Goal: Task Accomplishment & Management: Use online tool/utility

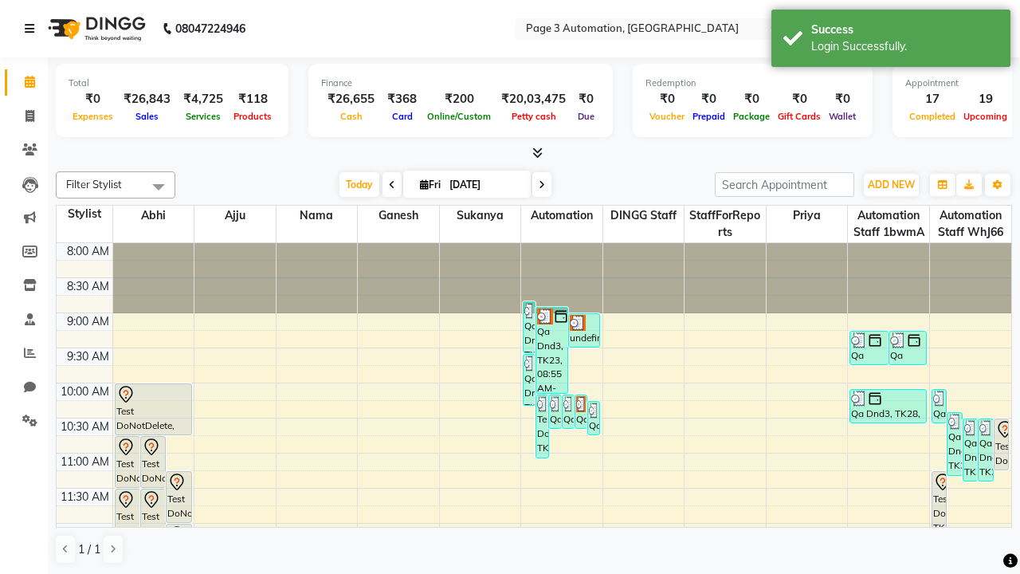
click at [33, 29] on icon at bounding box center [30, 28] width 10 height 11
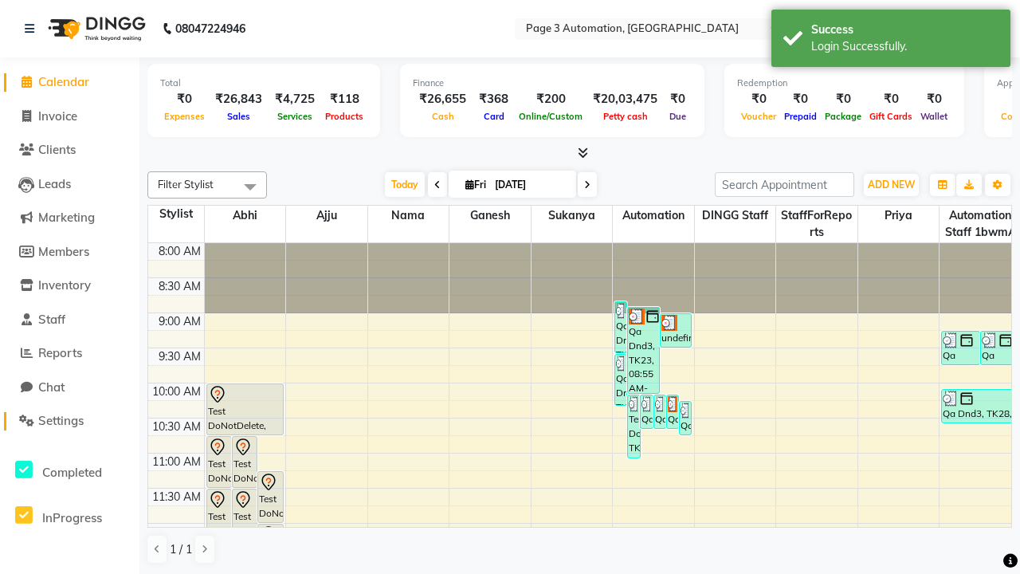
click at [69, 421] on span "Settings" at bounding box center [60, 420] width 45 height 15
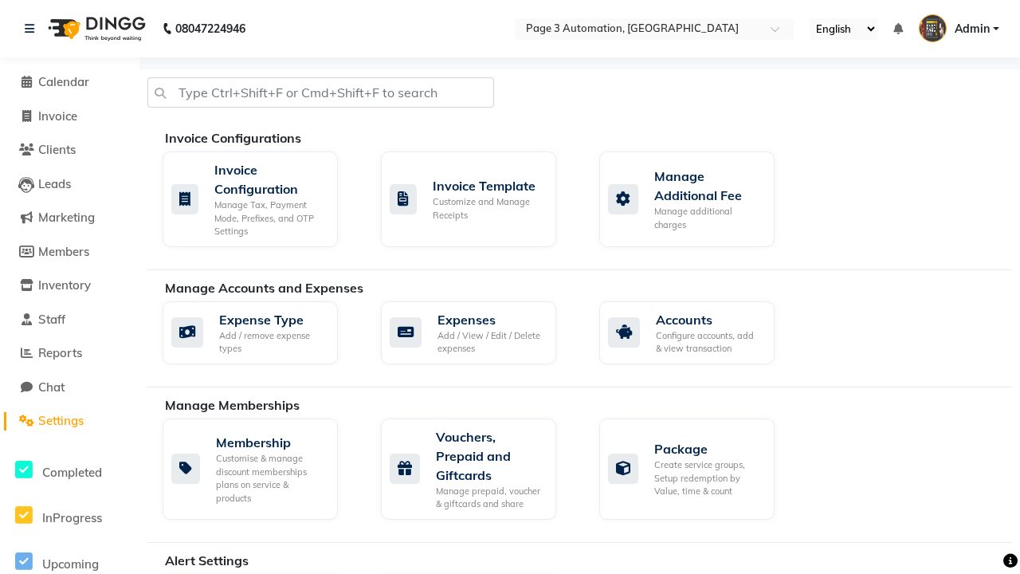
select select "2: 15"
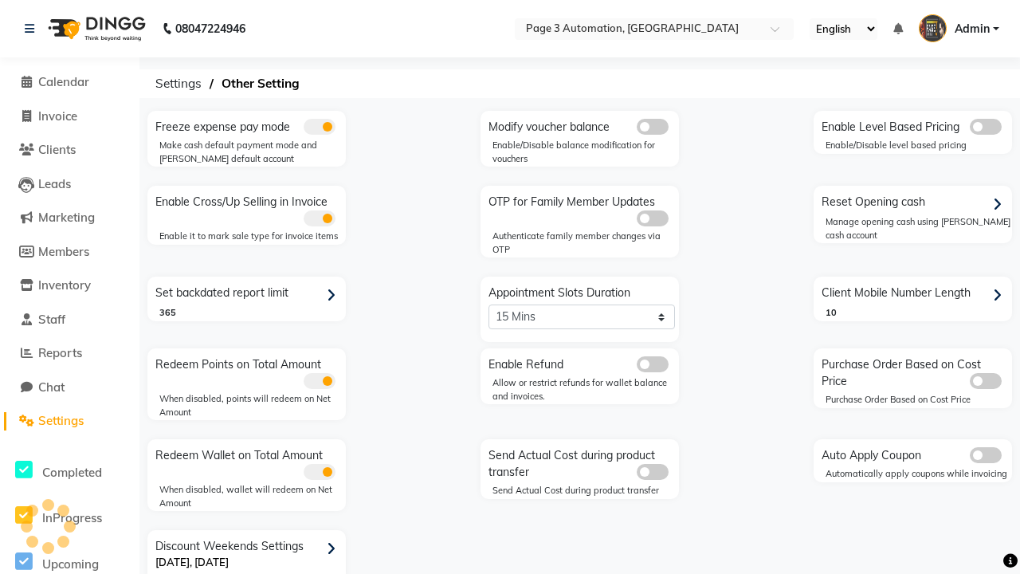
scroll to position [33, 0]
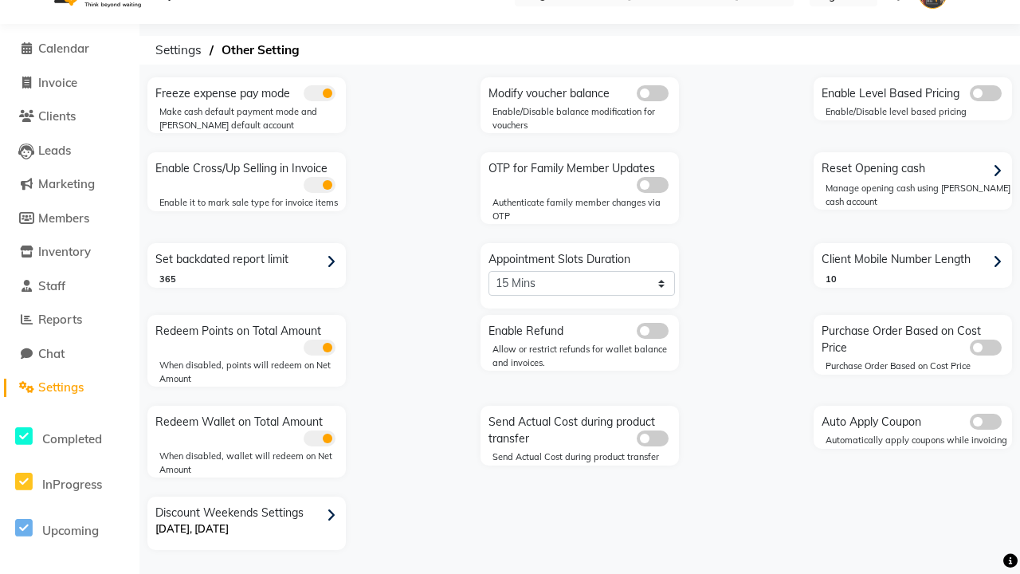
click at [652, 331] on span at bounding box center [653, 331] width 32 height 16
click at [637, 333] on input "checkbox" at bounding box center [637, 333] width 0 height 0
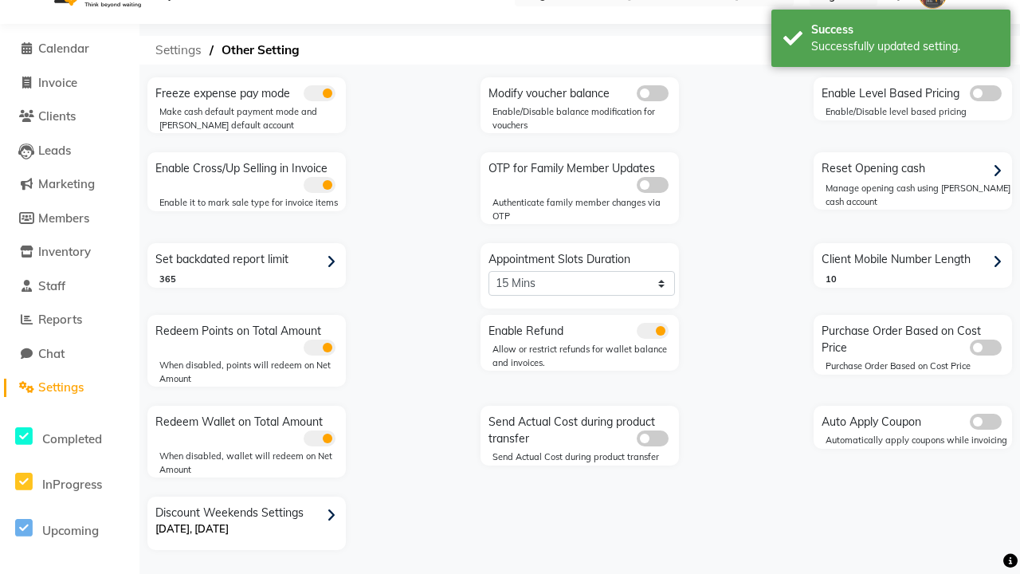
click at [179, 50] on span "Settings" at bounding box center [178, 50] width 62 height 29
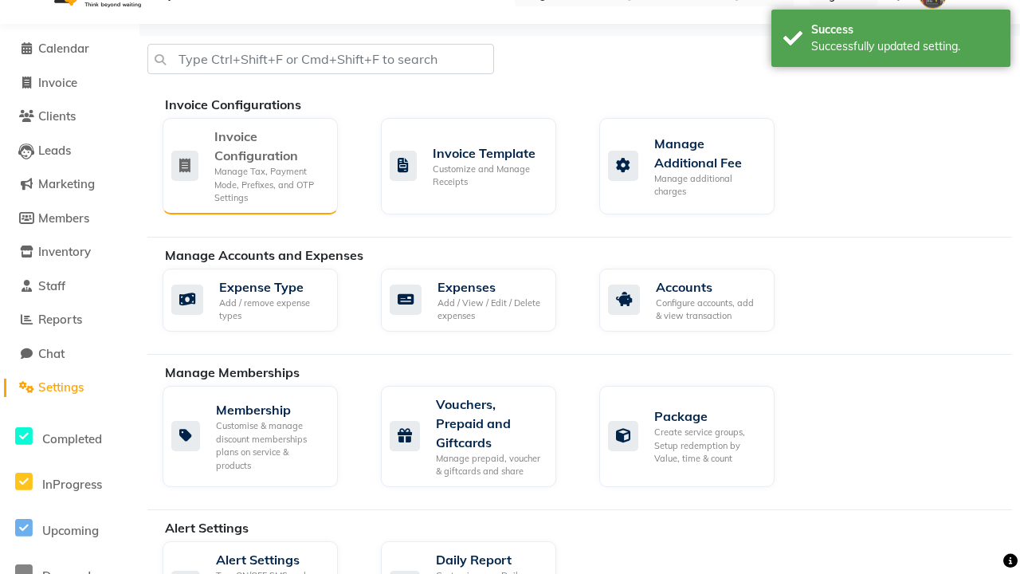
click at [250, 165] on div "Manage Tax, Payment Mode, Prefixes, and OTP Settings" at bounding box center [269, 185] width 111 height 40
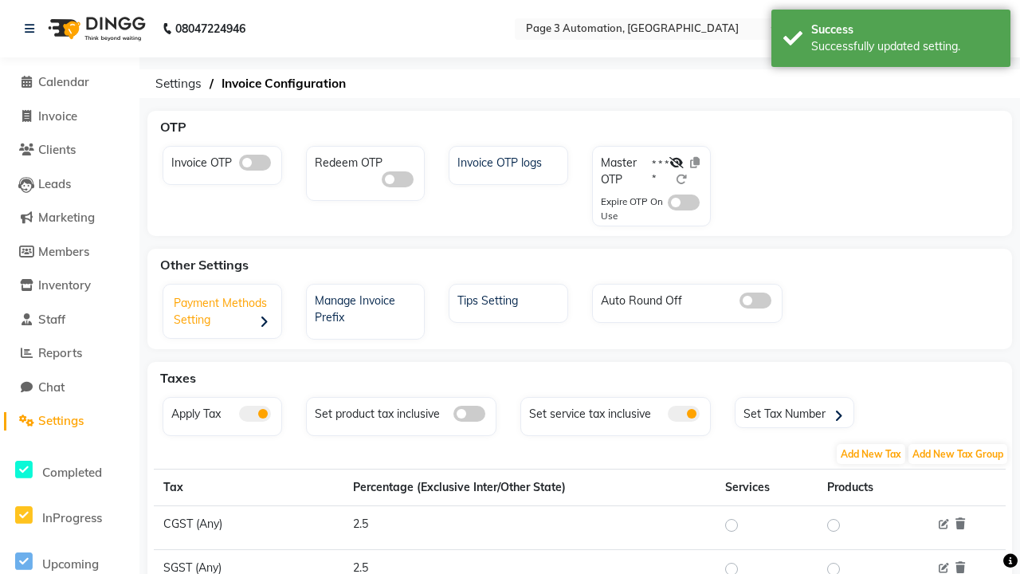
click at [224, 313] on div "Payment Methods Setting" at bounding box center [224, 313] width 114 height 49
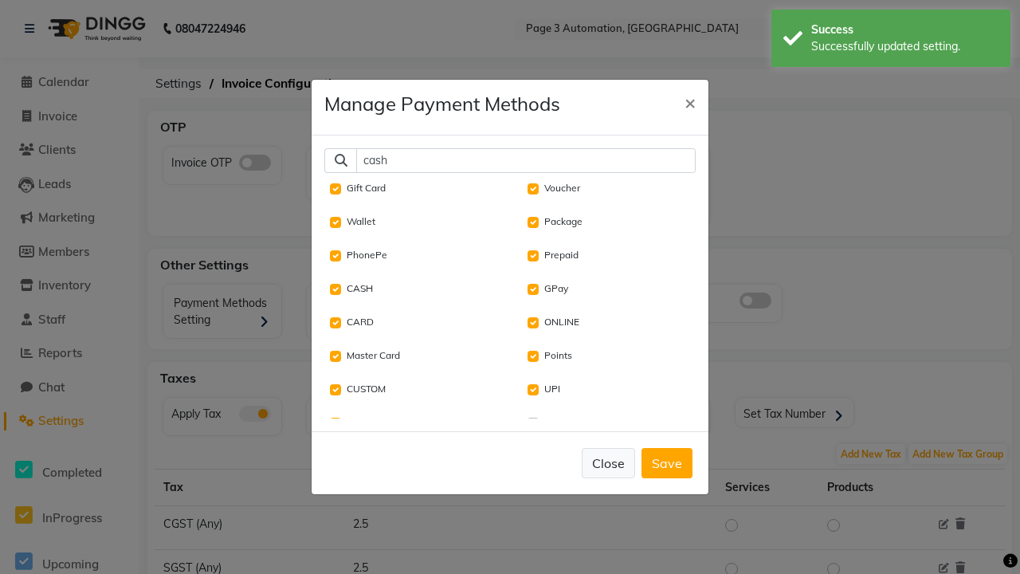
type input "cash"
click at [608, 448] on button "Close" at bounding box center [608, 463] width 53 height 30
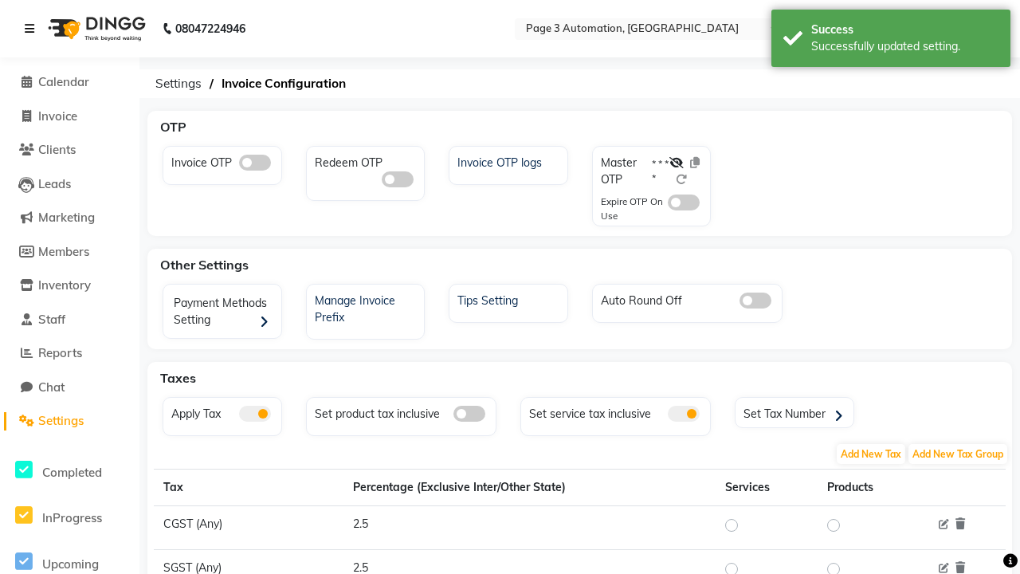
click at [33, 29] on icon at bounding box center [30, 28] width 10 height 11
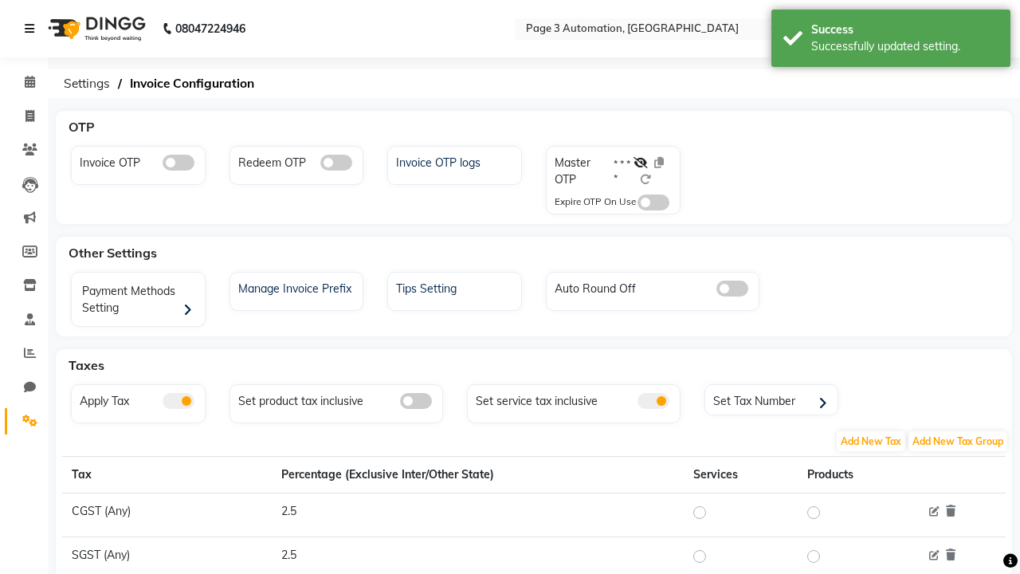
scroll to position [6, 0]
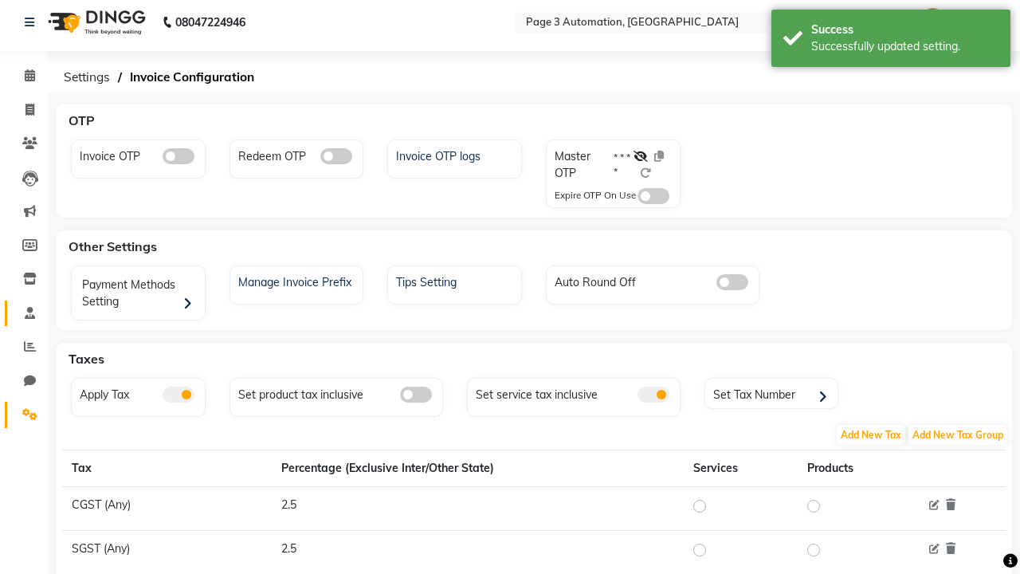
click at [24, 312] on span at bounding box center [30, 314] width 28 height 18
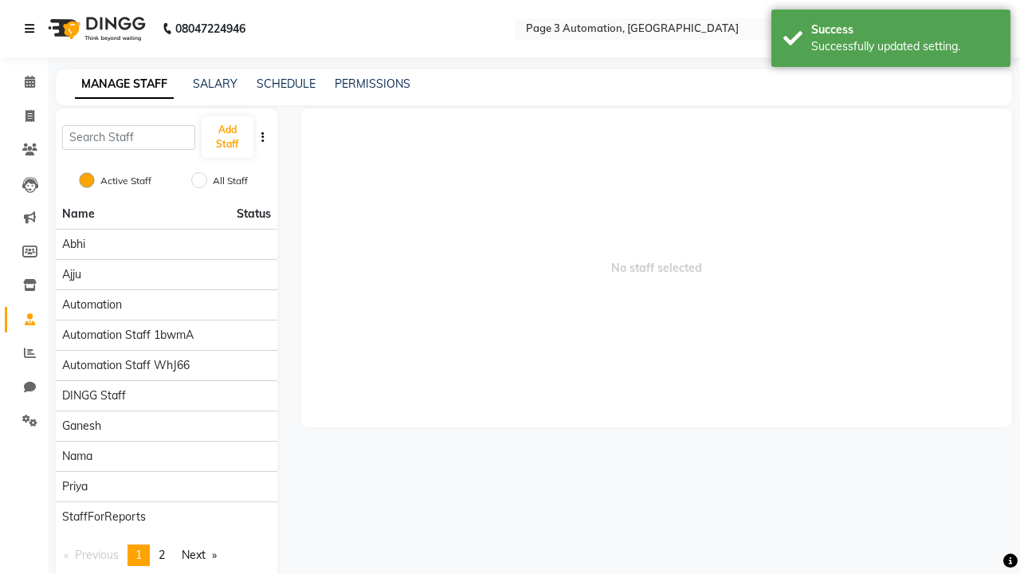
click at [33, 29] on icon at bounding box center [30, 28] width 10 height 11
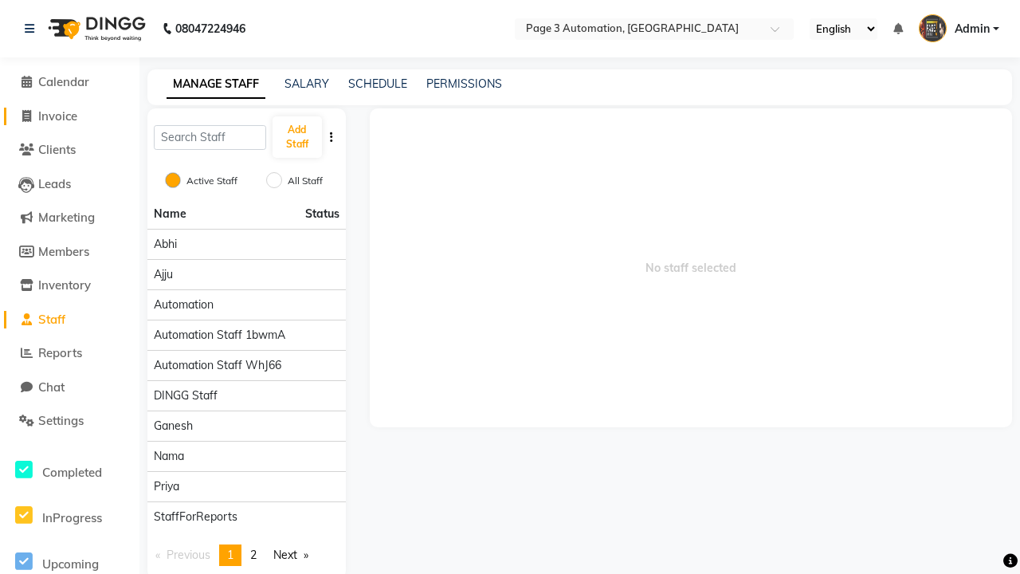
click at [69, 116] on span "Invoice" at bounding box center [57, 115] width 39 height 15
select select "2774"
select select "service"
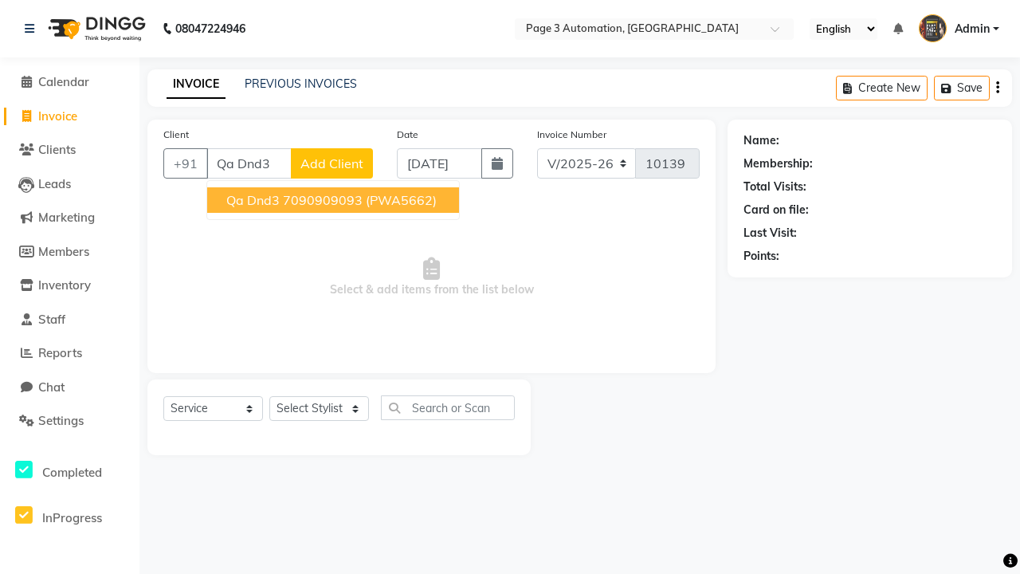
click at [335, 200] on ngb-highlight "7090909093" at bounding box center [323, 200] width 80 height 16
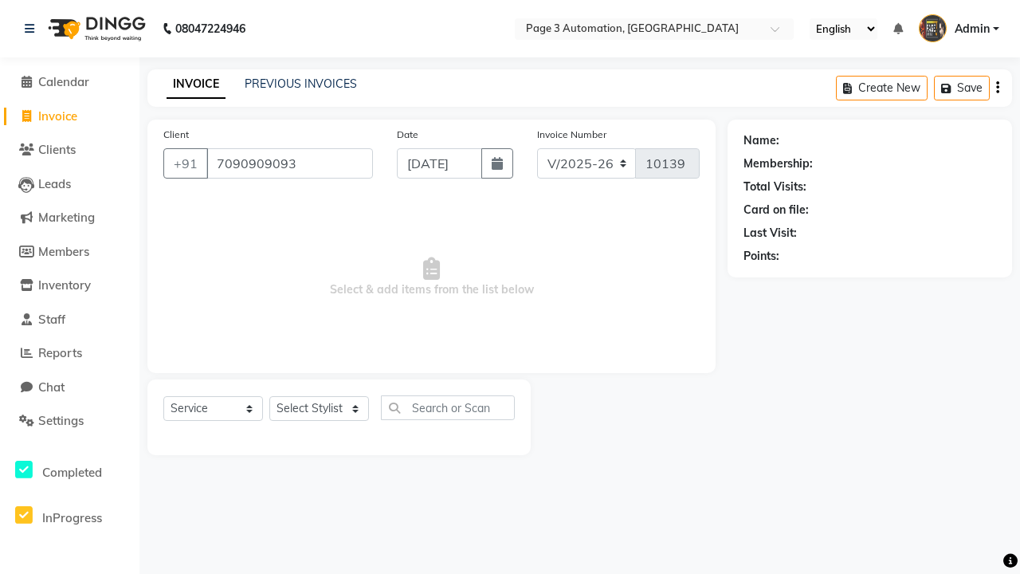
type input "7090909093"
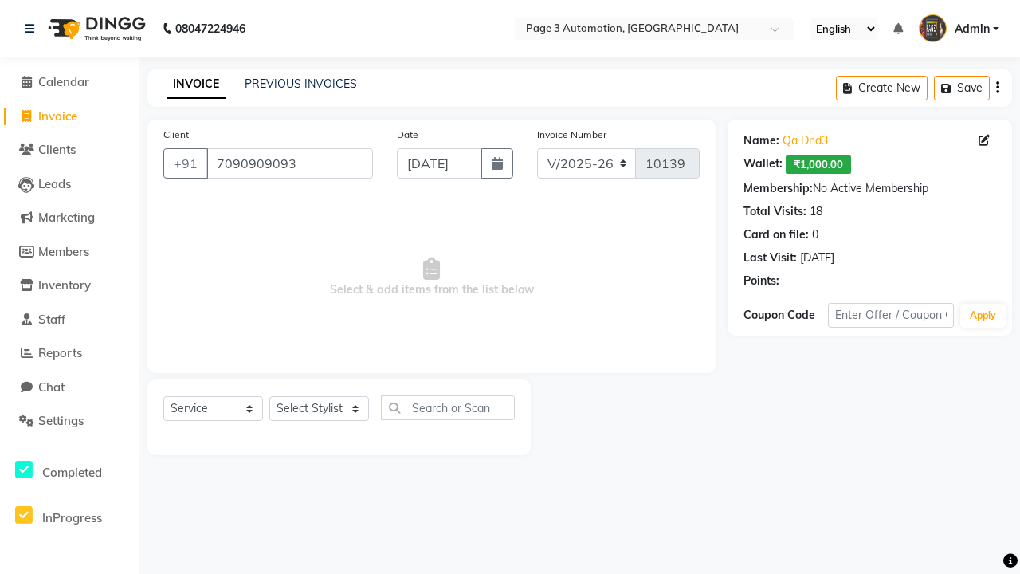
select select "93067"
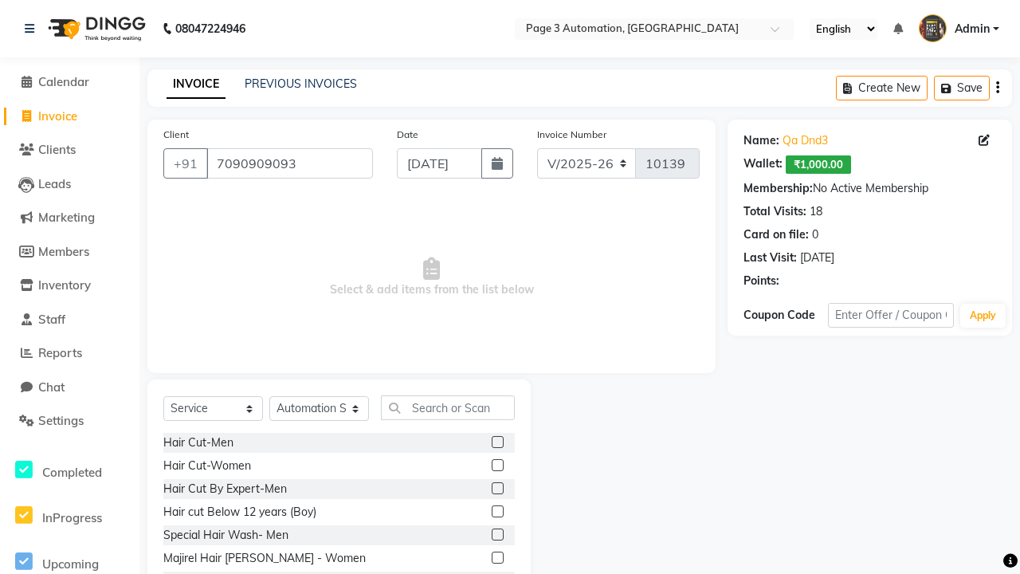
click at [497, 535] on label at bounding box center [498, 534] width 12 height 12
click at [497, 535] on input "checkbox" at bounding box center [497, 535] width 10 height 10
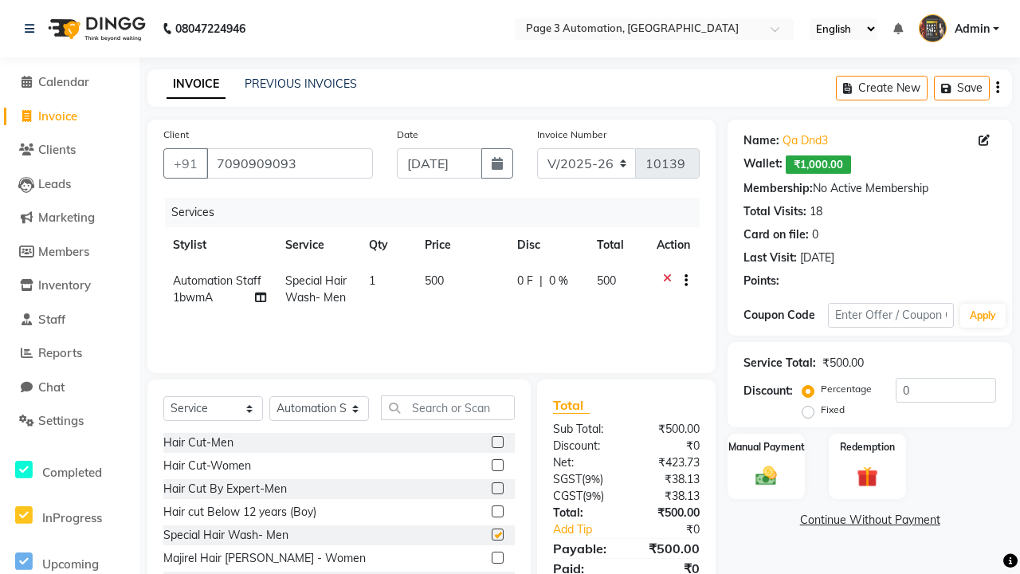
checkbox input "false"
click at [766, 446] on label "Manual Payment" at bounding box center [767, 445] width 80 height 15
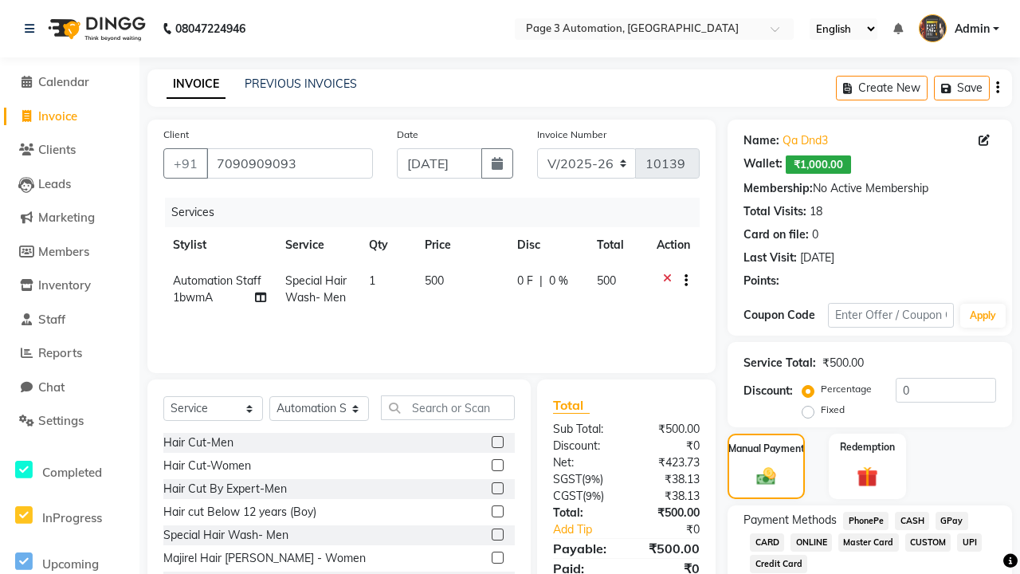
click at [912, 521] on span "CASH" at bounding box center [912, 521] width 34 height 18
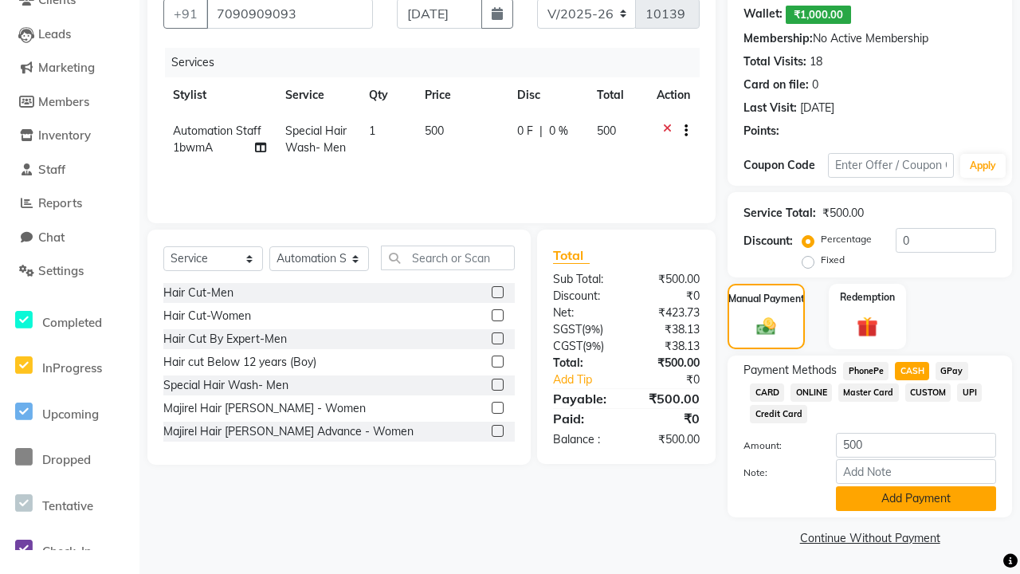
click at [916, 498] on button "Add Payment" at bounding box center [916, 498] width 160 height 25
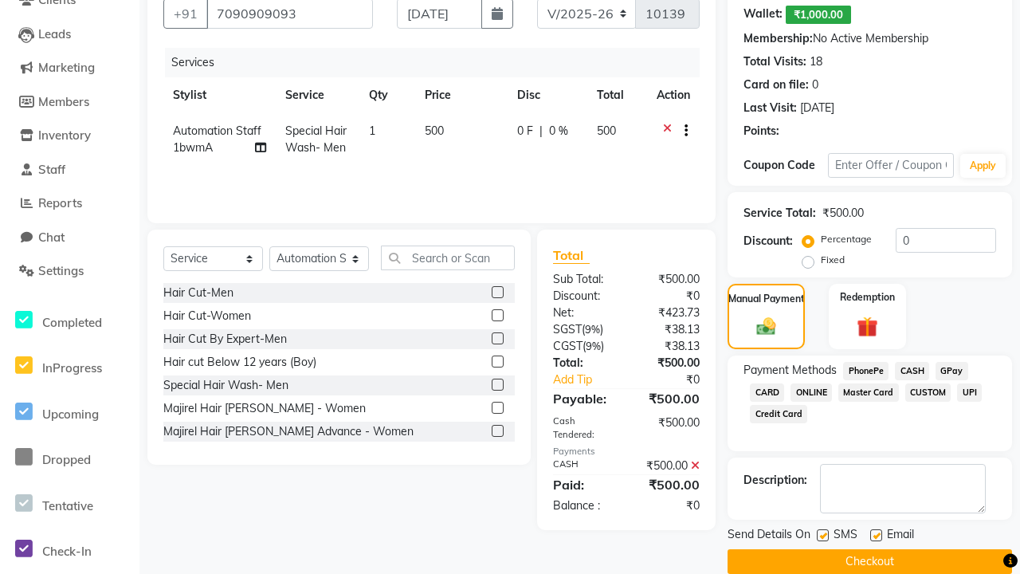
click at [823, 535] on label at bounding box center [823, 535] width 12 height 12
click at [823, 535] on input "checkbox" at bounding box center [822, 536] width 10 height 10
checkbox input "false"
click at [876, 535] on label at bounding box center [876, 535] width 12 height 12
click at [876, 535] on input "checkbox" at bounding box center [875, 536] width 10 height 10
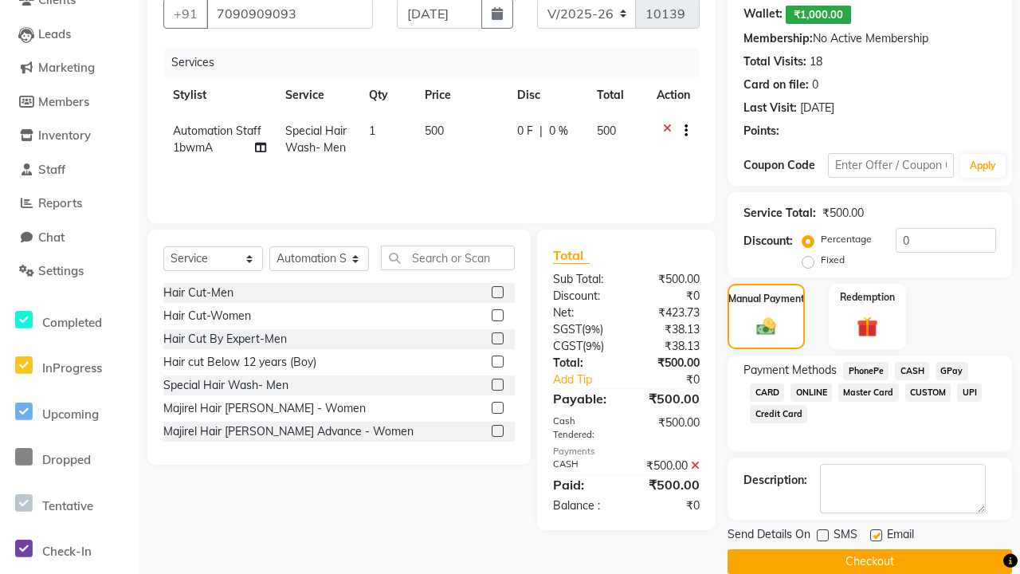
checkbox input "false"
click at [870, 561] on button "Checkout" at bounding box center [870, 561] width 285 height 25
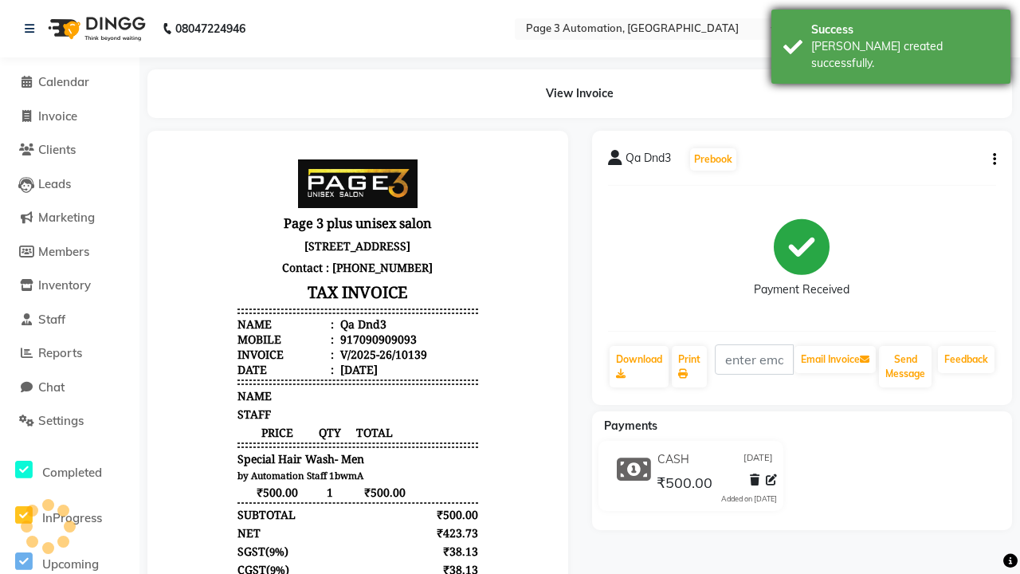
click at [891, 41] on div "[PERSON_NAME] created successfully." at bounding box center [904, 54] width 187 height 33
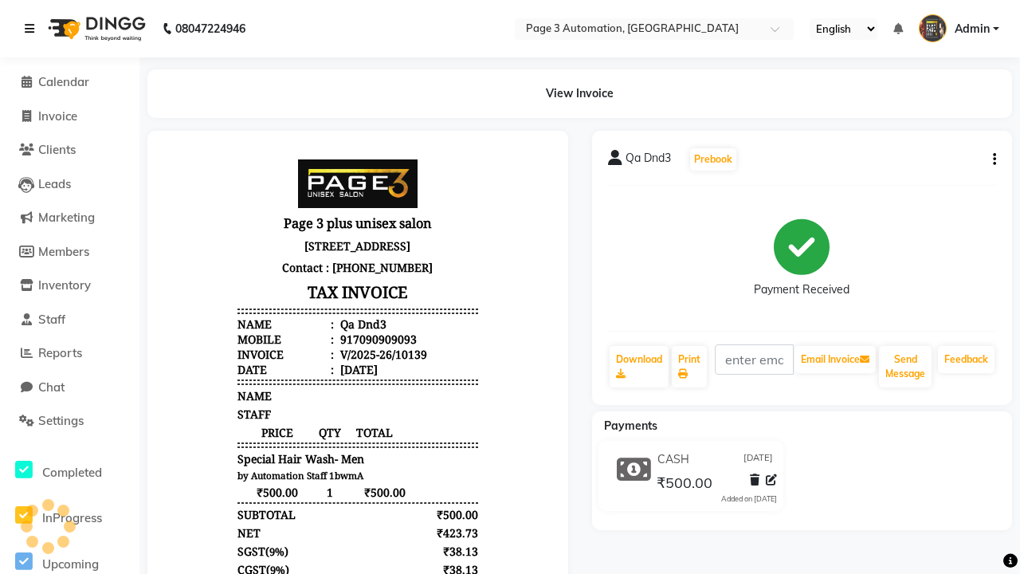
click at [33, 29] on icon at bounding box center [30, 28] width 10 height 11
